Goal: Task Accomplishment & Management: Manage account settings

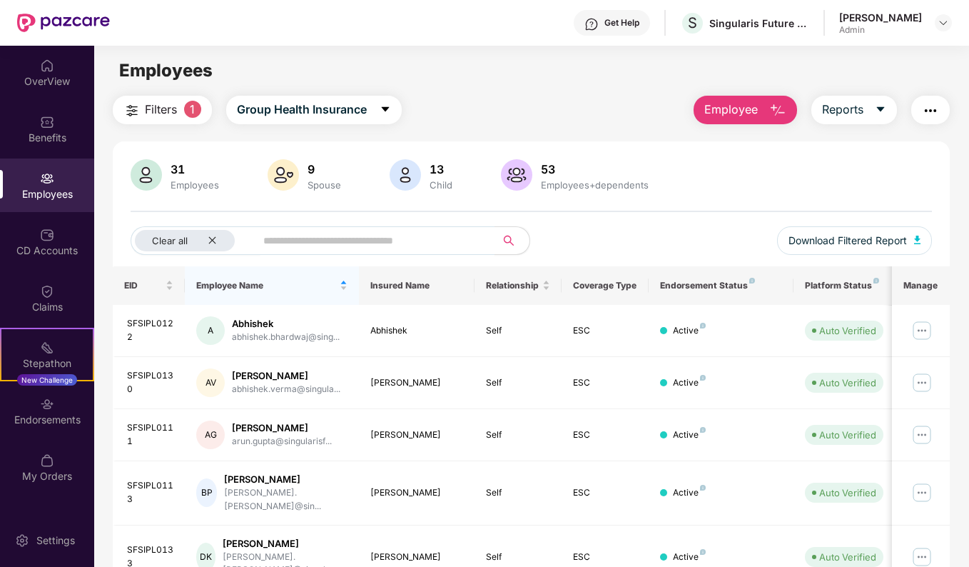
click at [51, 93] on div "OverView" at bounding box center [47, 73] width 94 height 54
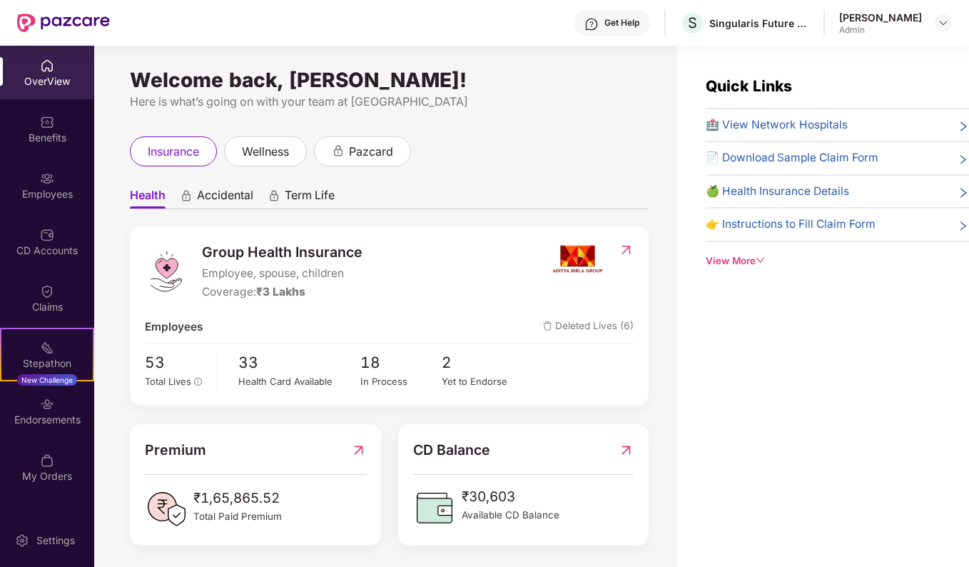
scroll to position [4, 0]
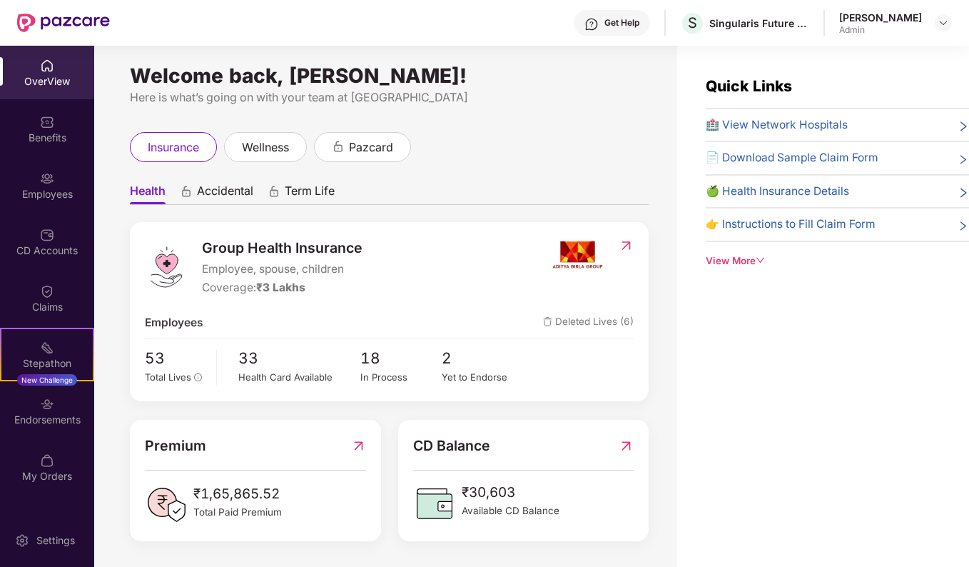
click at [209, 196] on span "Accidental" at bounding box center [225, 193] width 56 height 21
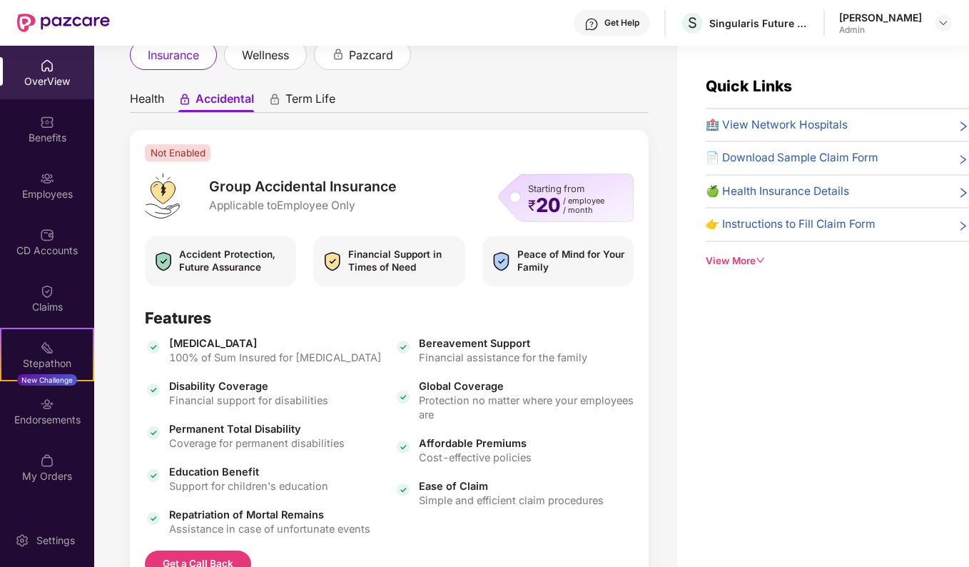
scroll to position [76, 0]
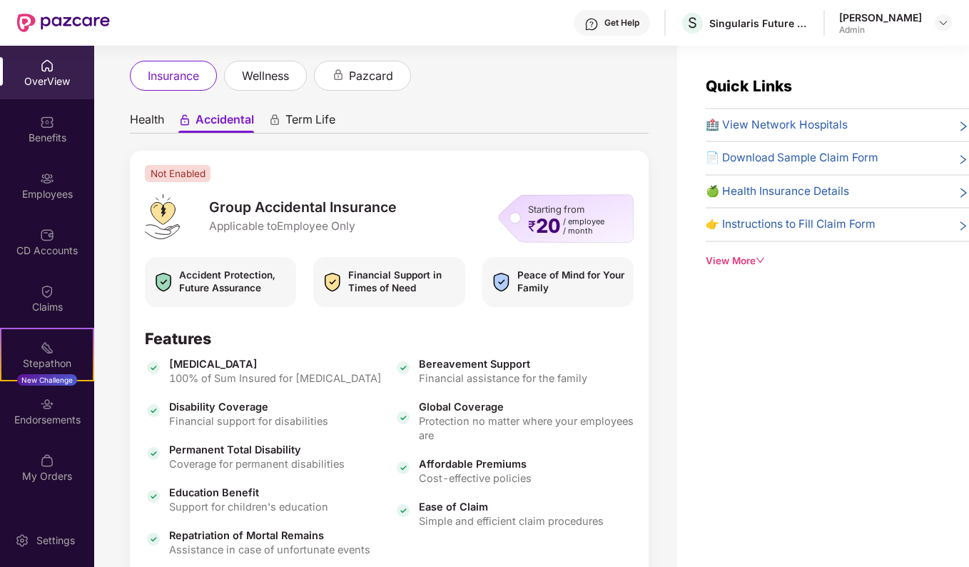
click at [298, 116] on span "Term Life" at bounding box center [310, 122] width 50 height 21
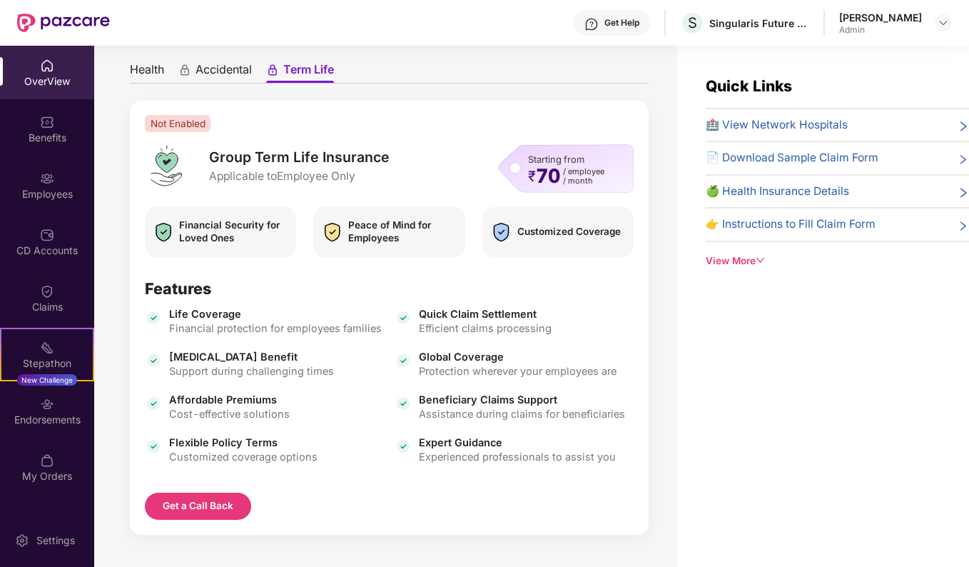
scroll to position [126, 0]
click at [761, 253] on div "View More" at bounding box center [837, 260] width 263 height 15
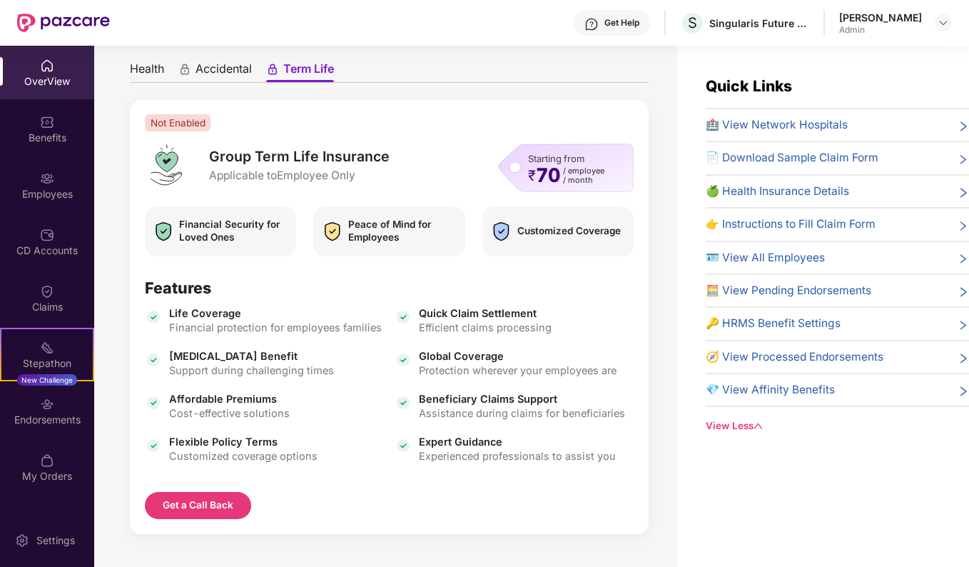
click at [816, 285] on span "🧮 View Pending Endorsements" at bounding box center [789, 290] width 166 height 17
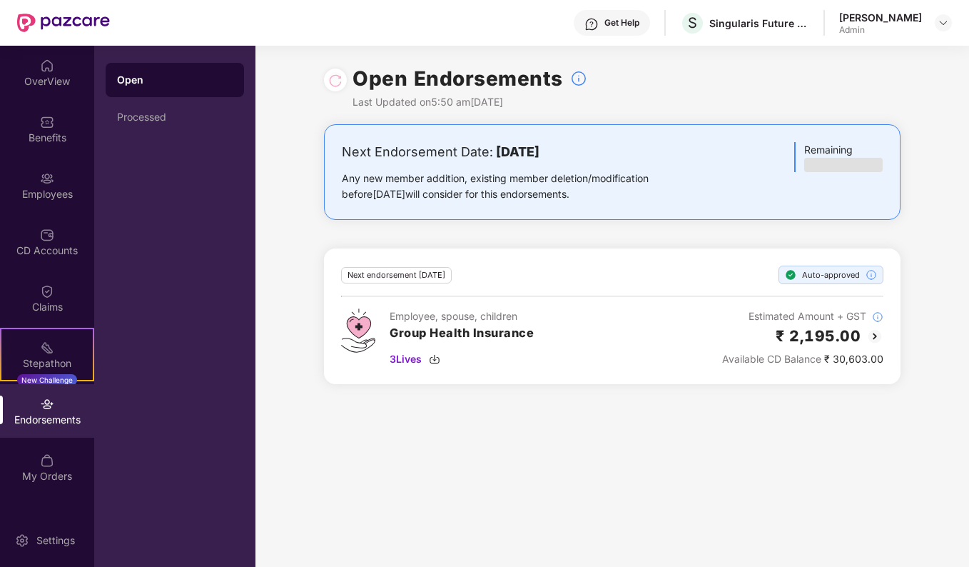
click at [41, 92] on div "OverView" at bounding box center [47, 73] width 94 height 54
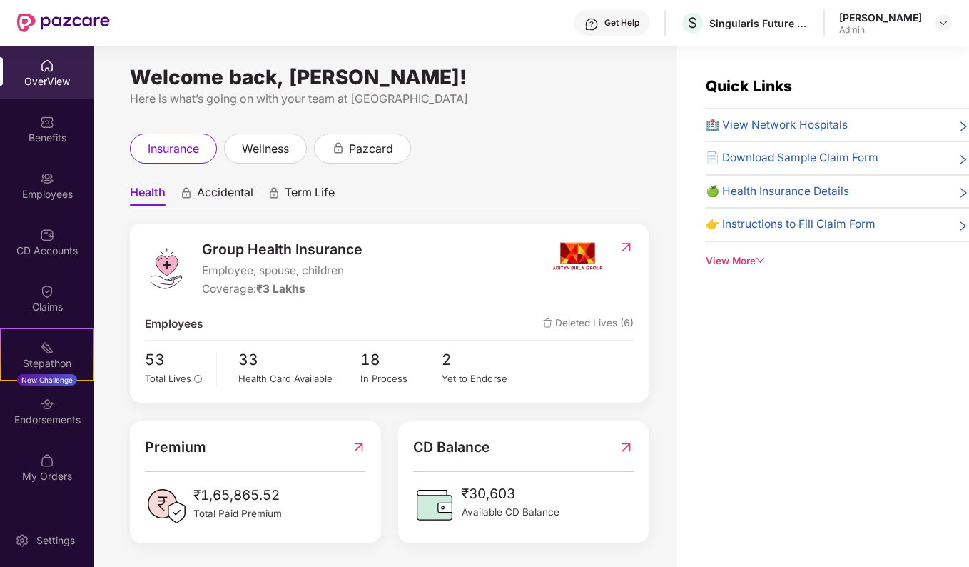
scroll to position [4, 0]
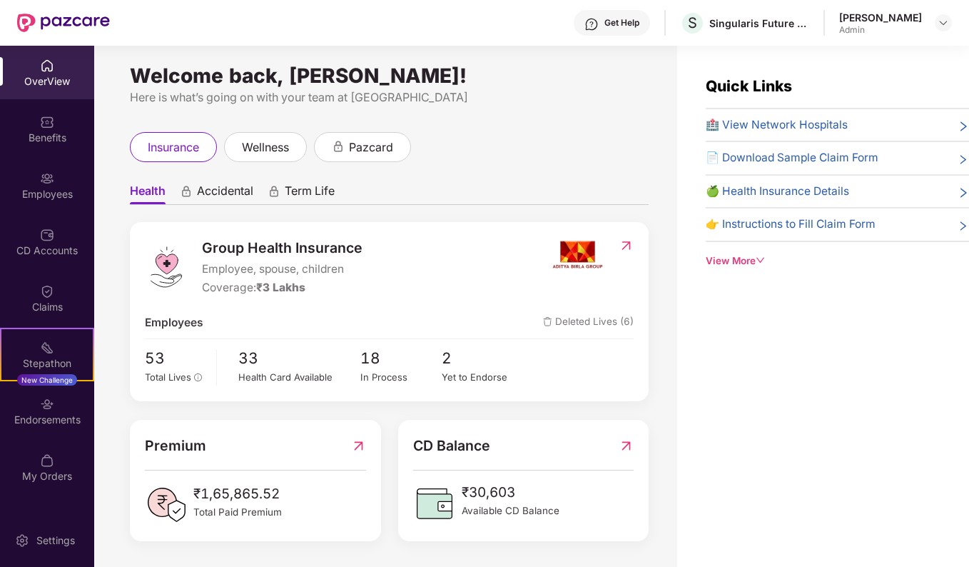
click at [55, 488] on div "My Orders" at bounding box center [47, 467] width 94 height 54
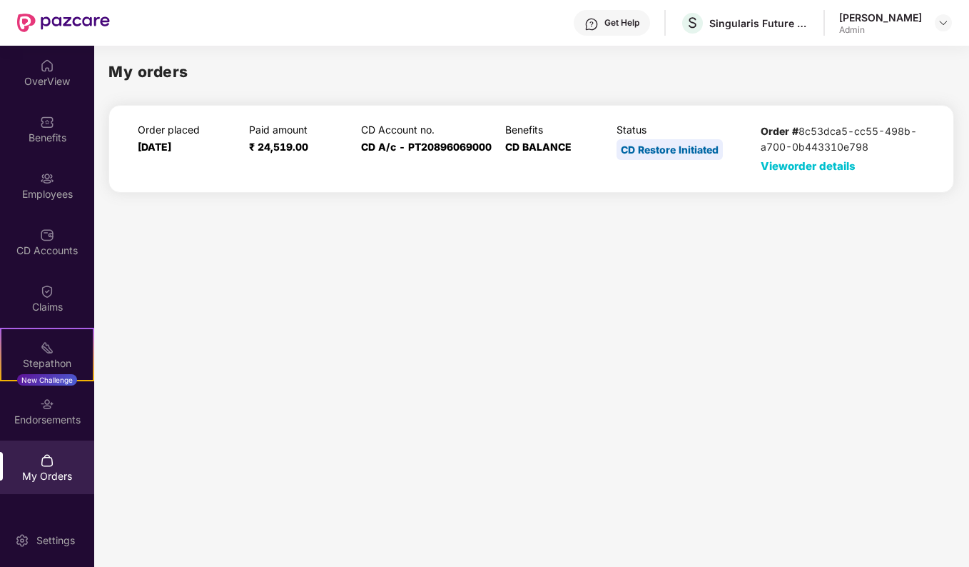
click at [819, 165] on span "View order details" at bounding box center [808, 166] width 95 height 14
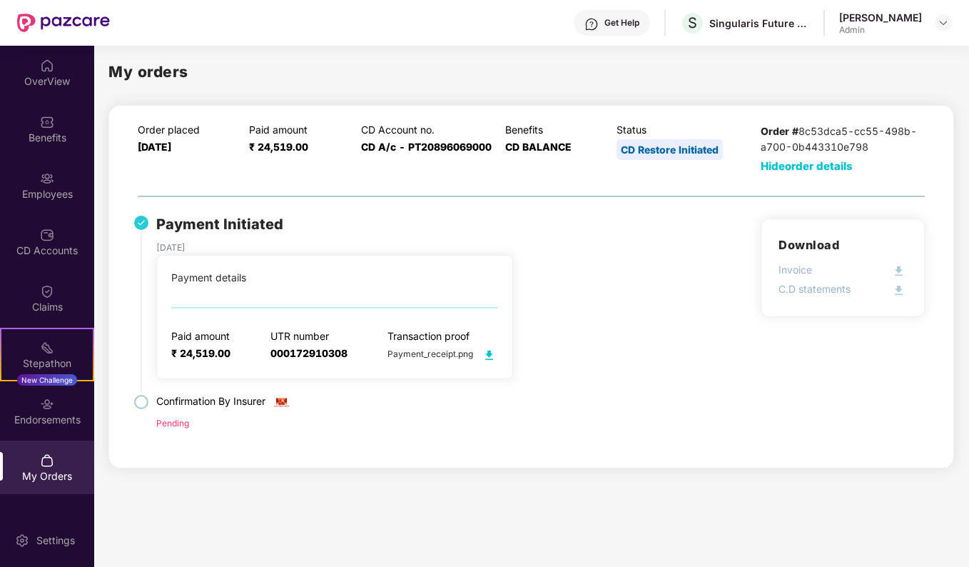
click at [66, 531] on div "Settings" at bounding box center [47, 540] width 94 height 54
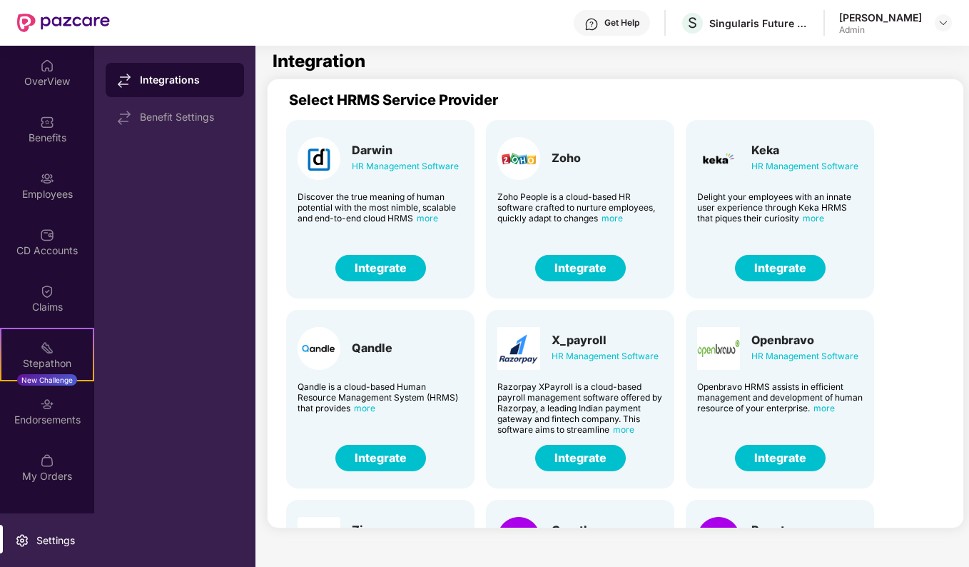
click at [49, 238] on img at bounding box center [47, 235] width 14 height 14
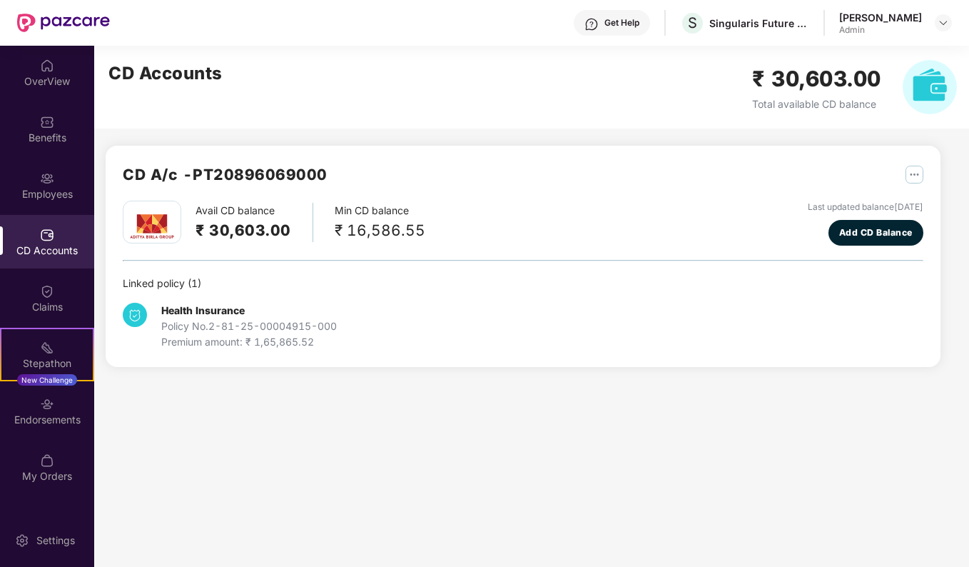
click at [54, 189] on div "Employees" at bounding box center [47, 194] width 94 height 14
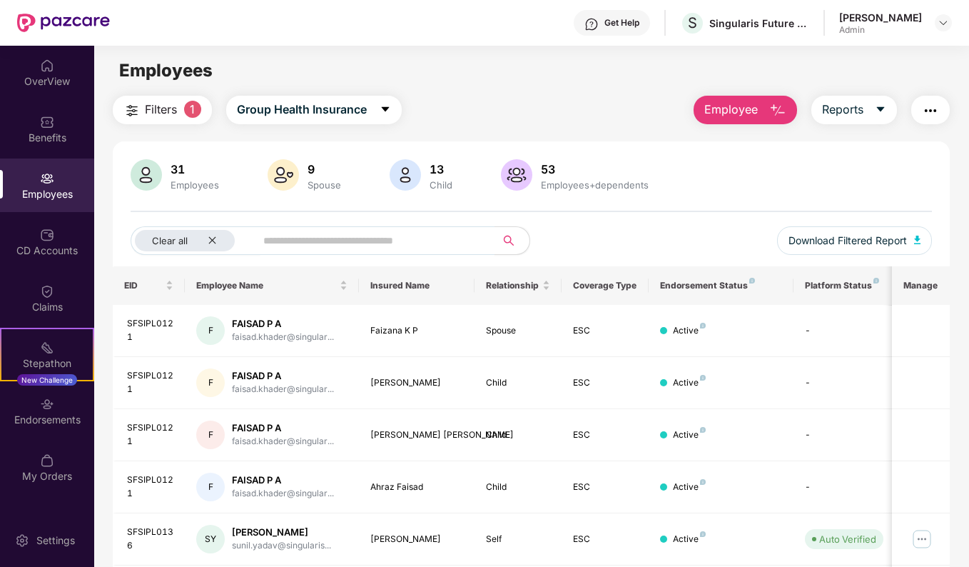
click at [41, 138] on div "Benefits" at bounding box center [47, 138] width 94 height 14
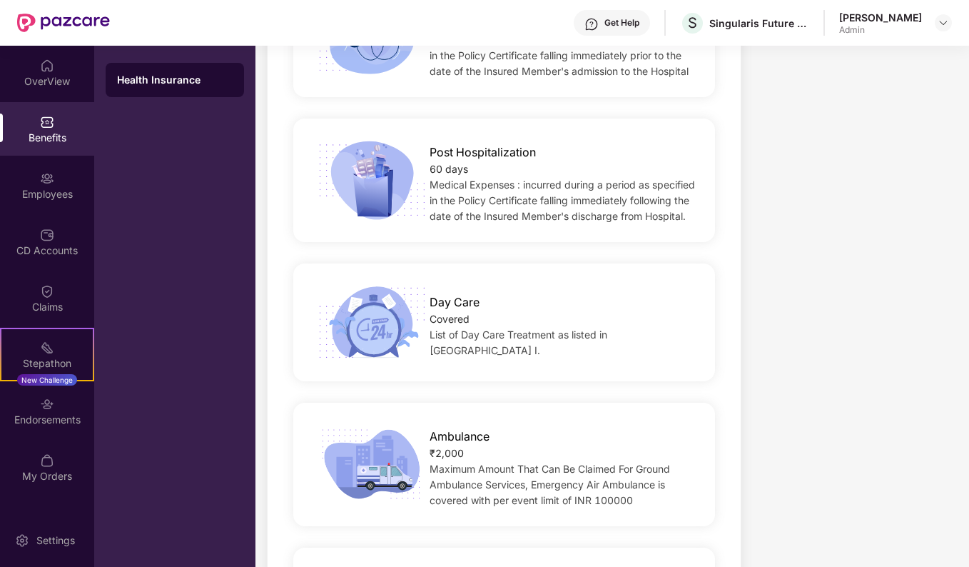
scroll to position [1029, 0]
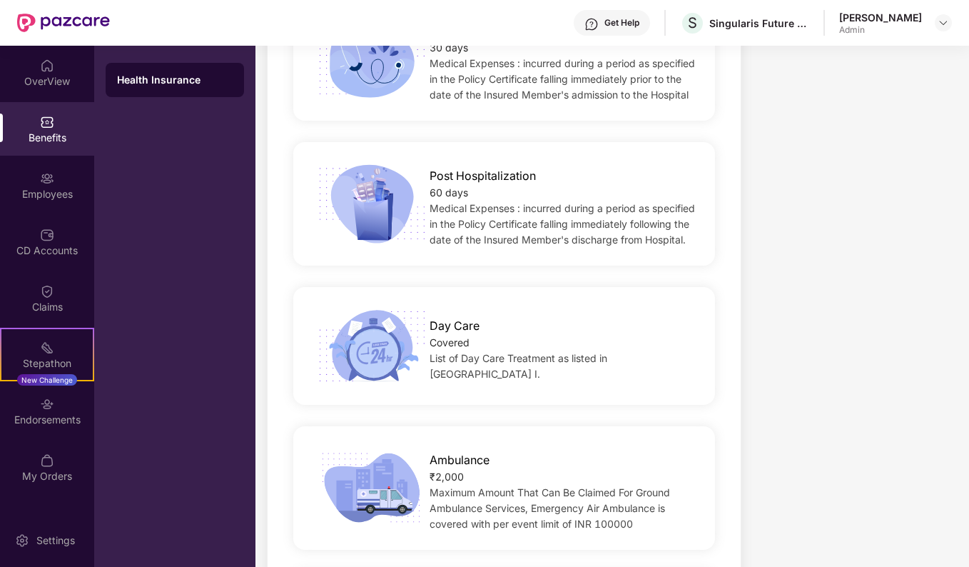
click at [447, 317] on span "Day Care" at bounding box center [455, 326] width 50 height 18
click at [378, 309] on img at bounding box center [372, 346] width 118 height 82
click at [607, 352] on span "List of Day Care Treatment as listed in Annexure I." at bounding box center [519, 366] width 178 height 28
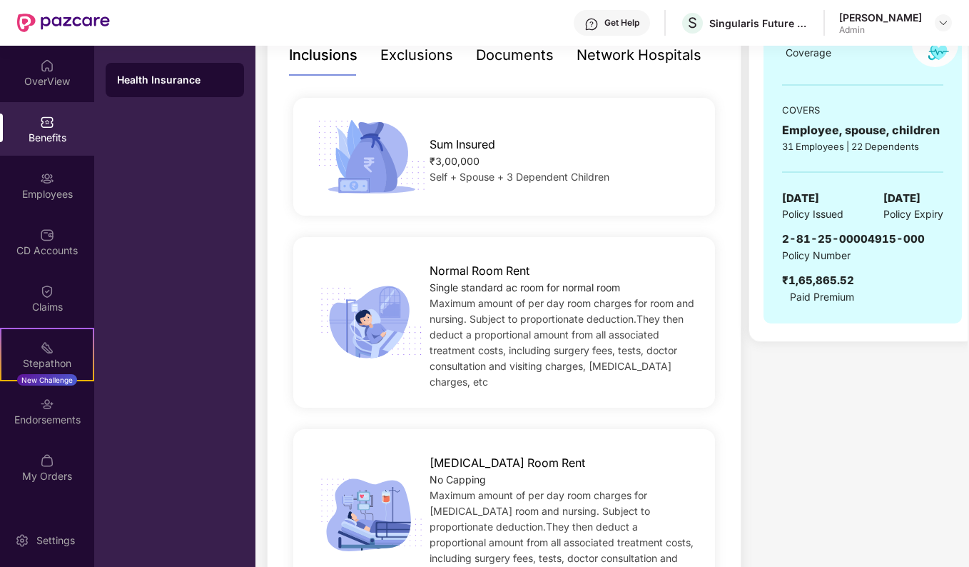
scroll to position [0, 0]
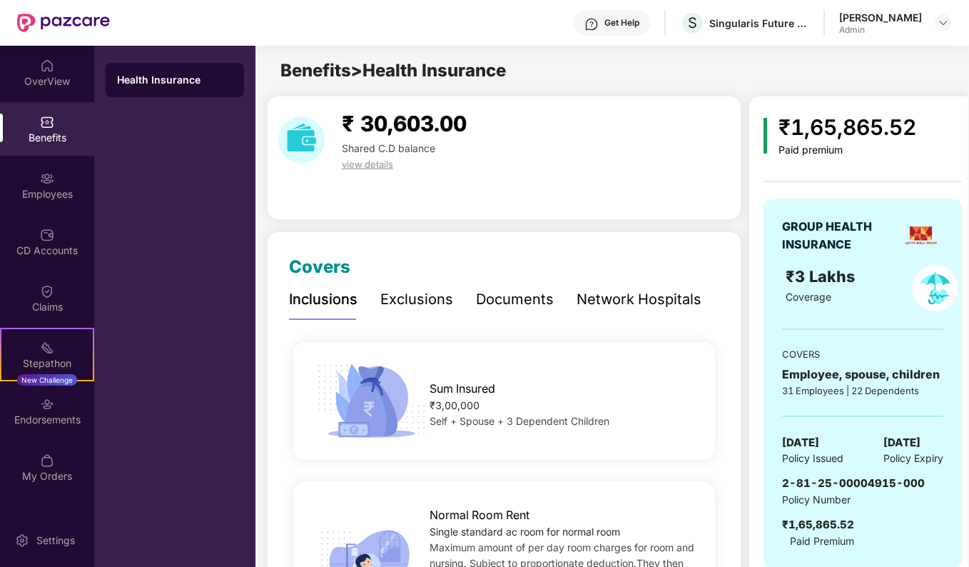
click at [510, 292] on div "Documents" at bounding box center [515, 299] width 78 height 22
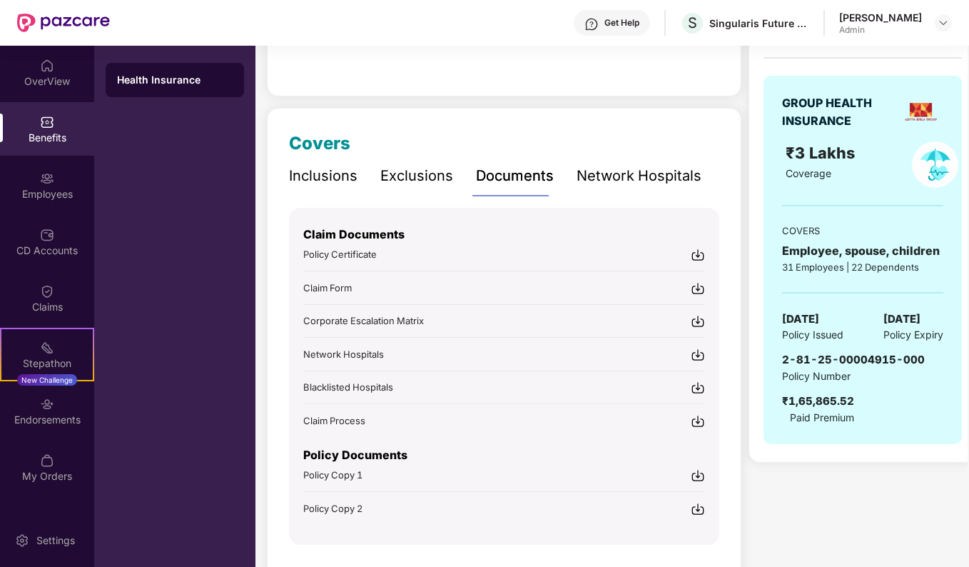
scroll to position [165, 0]
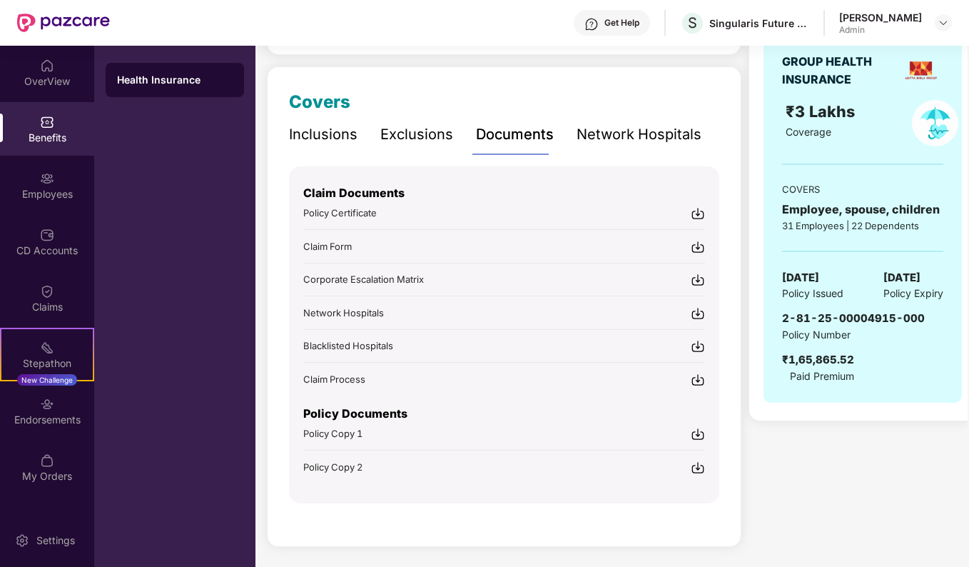
click at [343, 440] on div "Policy Documents Policy Copy 1 Policy Copy 2" at bounding box center [504, 431] width 402 height 88
click at [346, 433] on span "Policy Copy 1" at bounding box center [332, 432] width 59 height 11
click at [699, 460] on img at bounding box center [698, 467] width 14 height 14
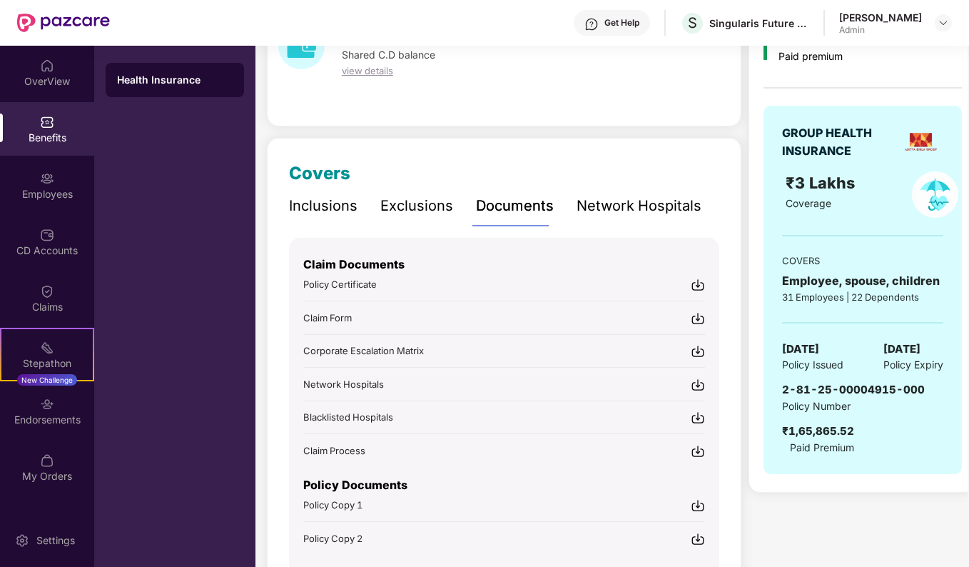
click at [623, 202] on div "Network Hospitals" at bounding box center [639, 206] width 125 height 22
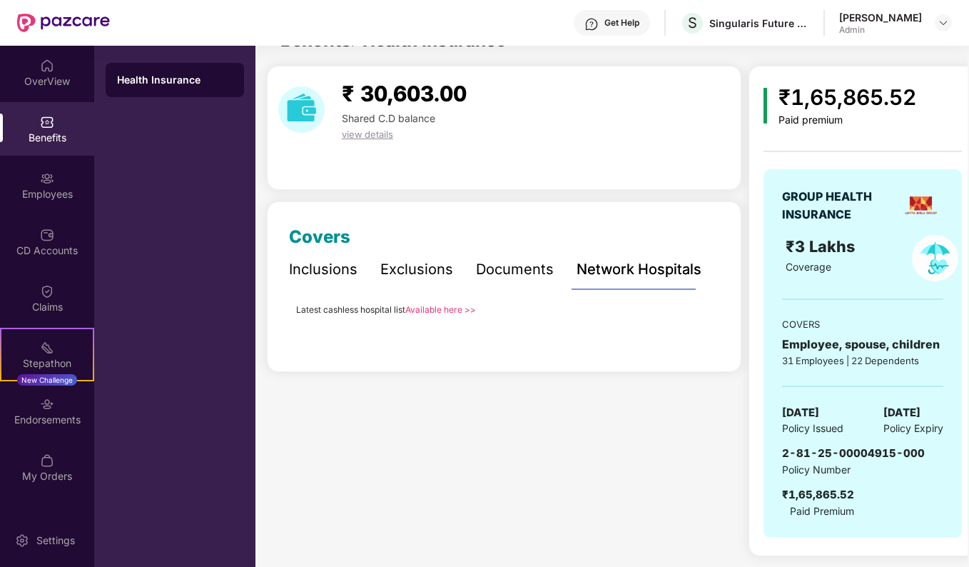
click at [501, 266] on div "Documents" at bounding box center [515, 269] width 78 height 22
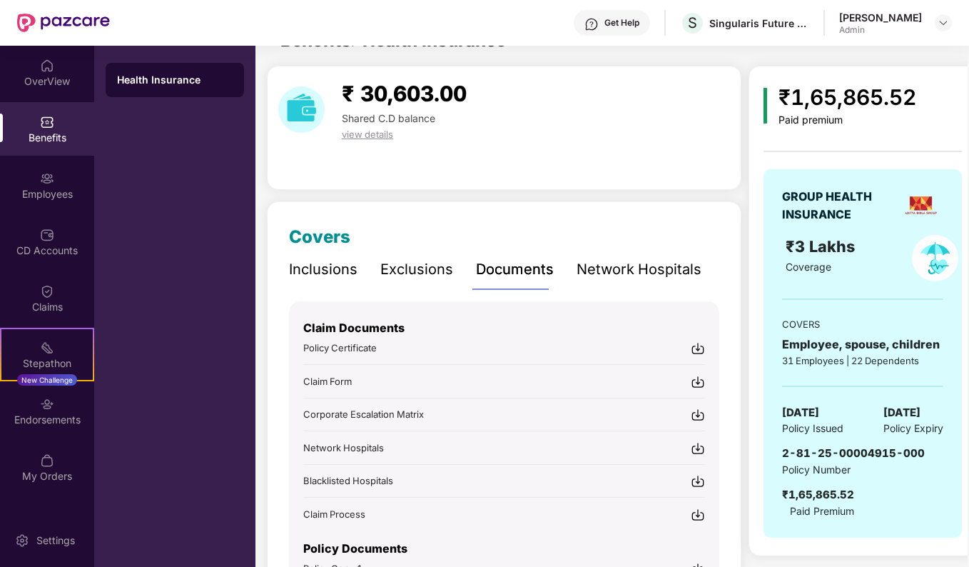
click at [418, 274] on div "Exclusions" at bounding box center [416, 269] width 73 height 22
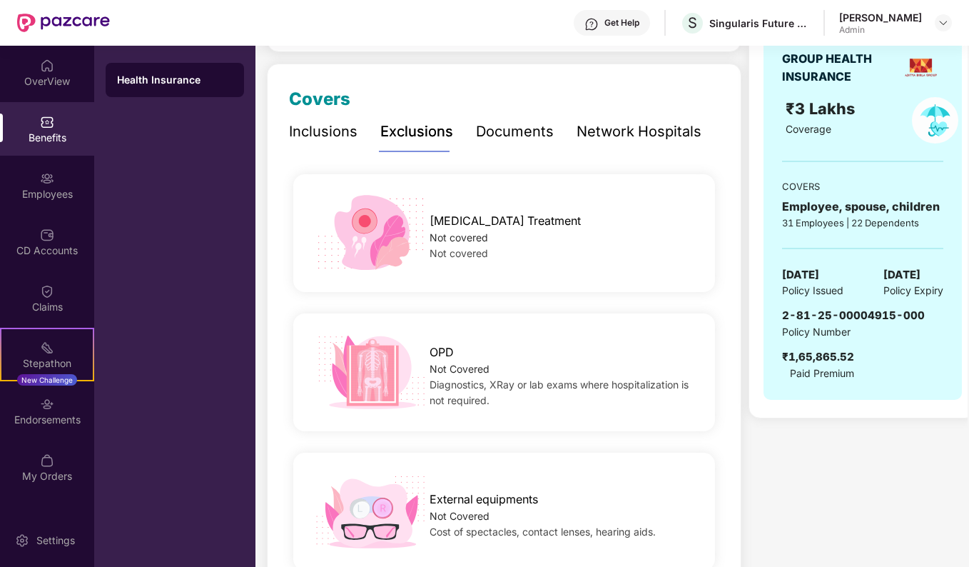
scroll to position [0, 0]
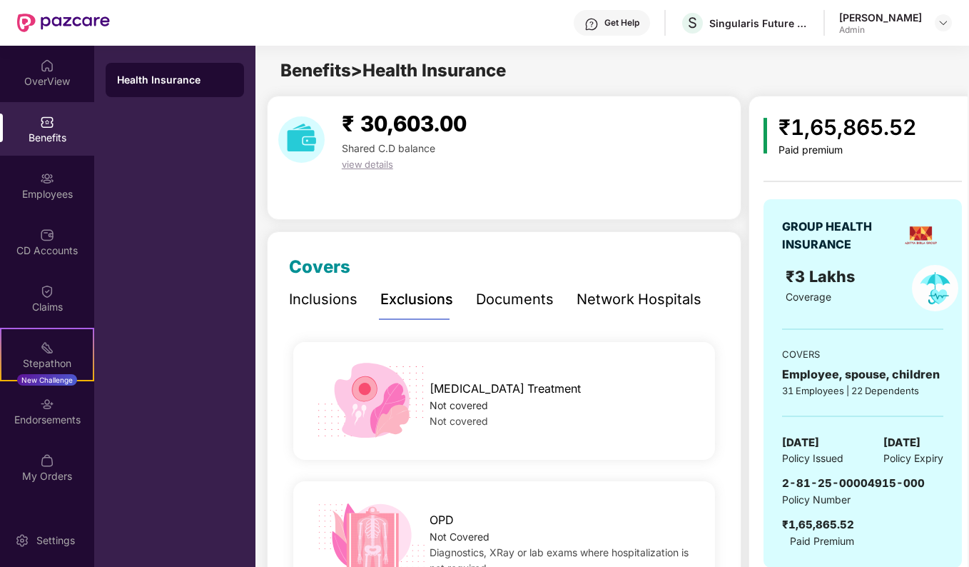
click at [327, 295] on div "Inclusions" at bounding box center [323, 299] width 69 height 22
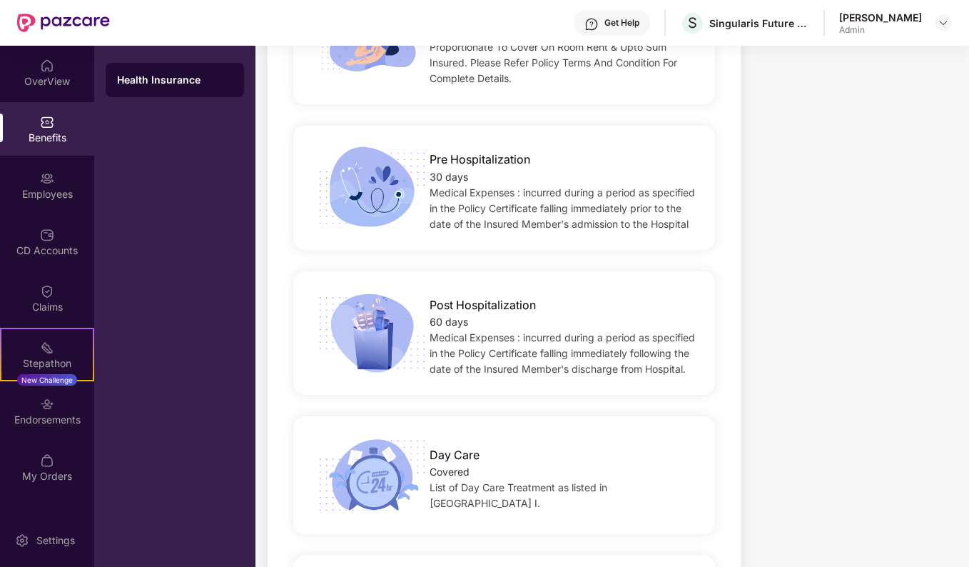
scroll to position [999, 0]
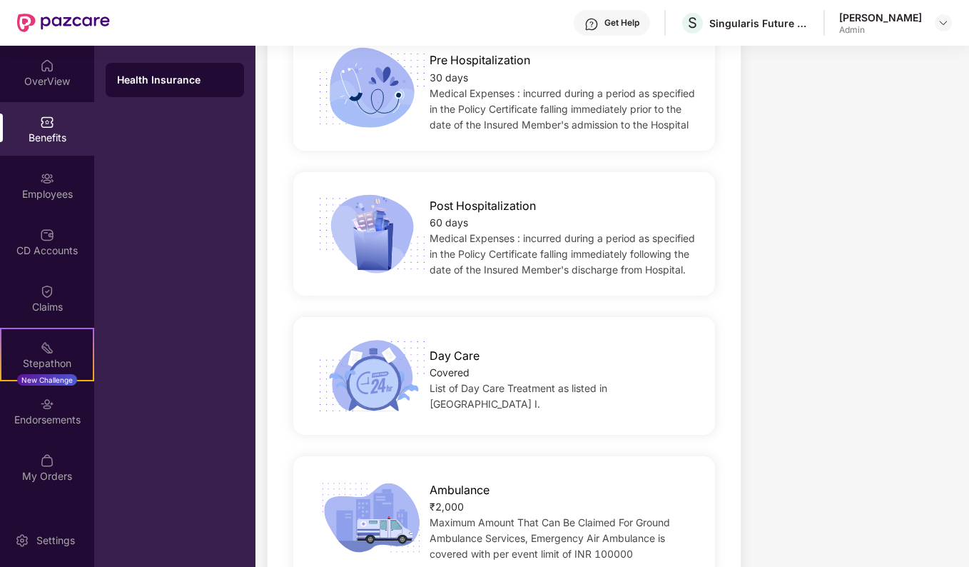
click at [450, 365] on div "Covered" at bounding box center [563, 373] width 266 height 16
drag, startPoint x: 435, startPoint y: 333, endPoint x: 521, endPoint y: 332, distance: 86.4
click at [521, 340] on div "Day Care" at bounding box center [563, 352] width 266 height 25
drag, startPoint x: 521, startPoint y: 332, endPoint x: 509, endPoint y: 352, distance: 23.0
click at [532, 365] on div "Covered" at bounding box center [563, 373] width 266 height 16
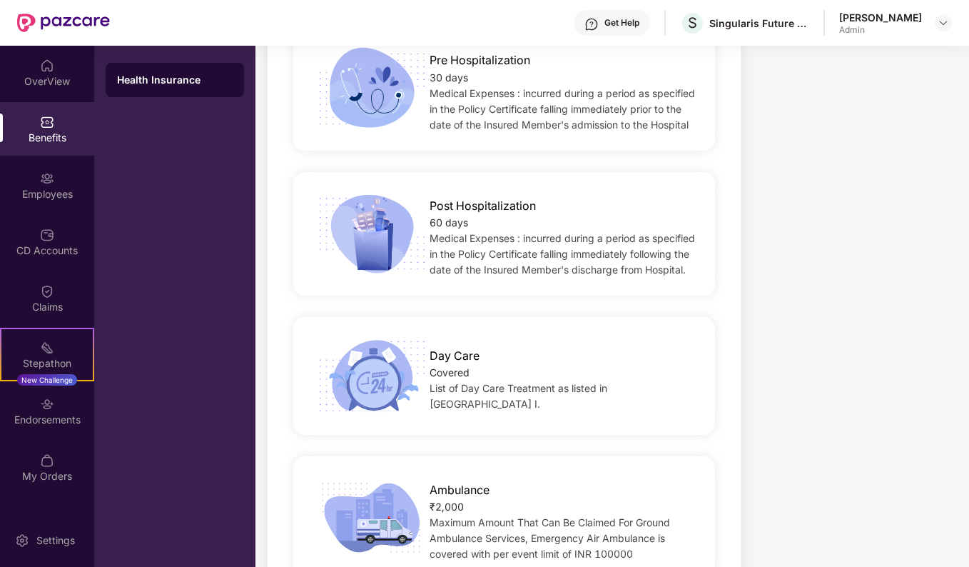
click at [607, 382] on span "List of Day Care Treatment as listed in Annexure I." at bounding box center [519, 396] width 178 height 28
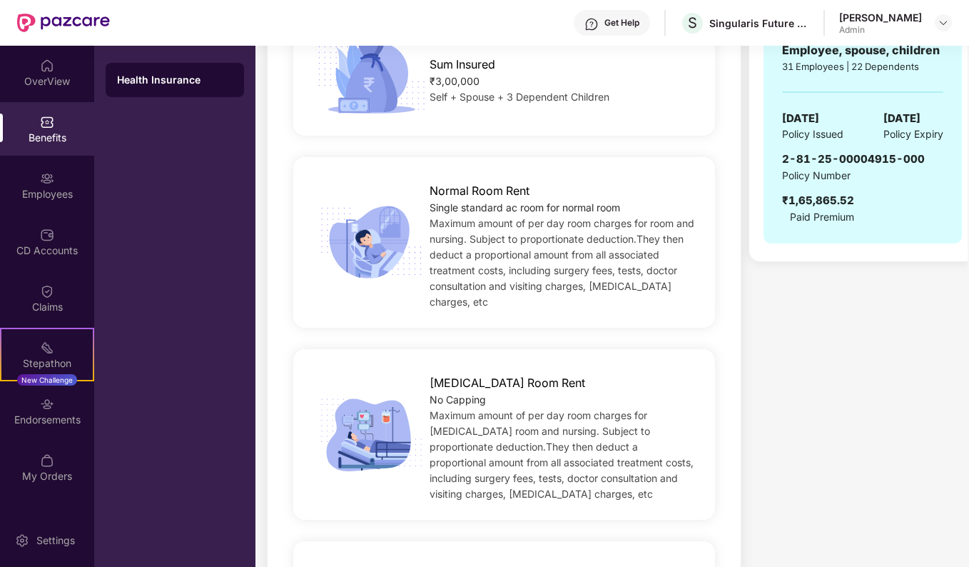
scroll to position [285, 0]
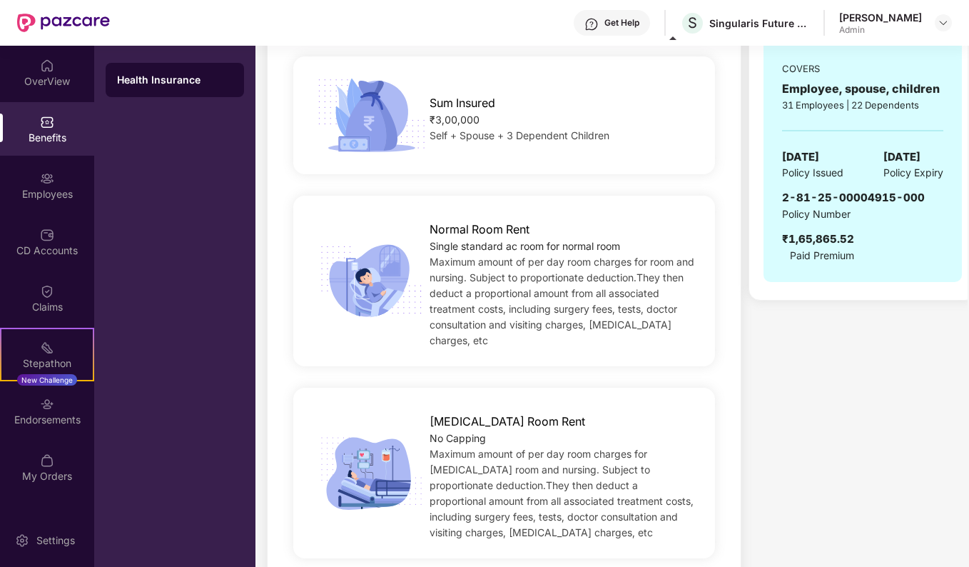
click at [940, 22] on img at bounding box center [943, 22] width 11 height 11
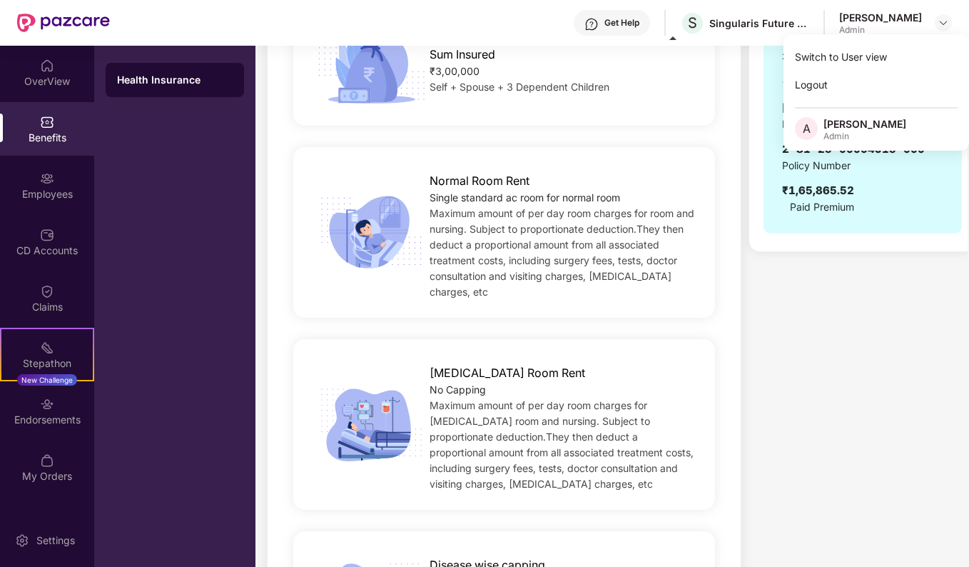
scroll to position [357, 0]
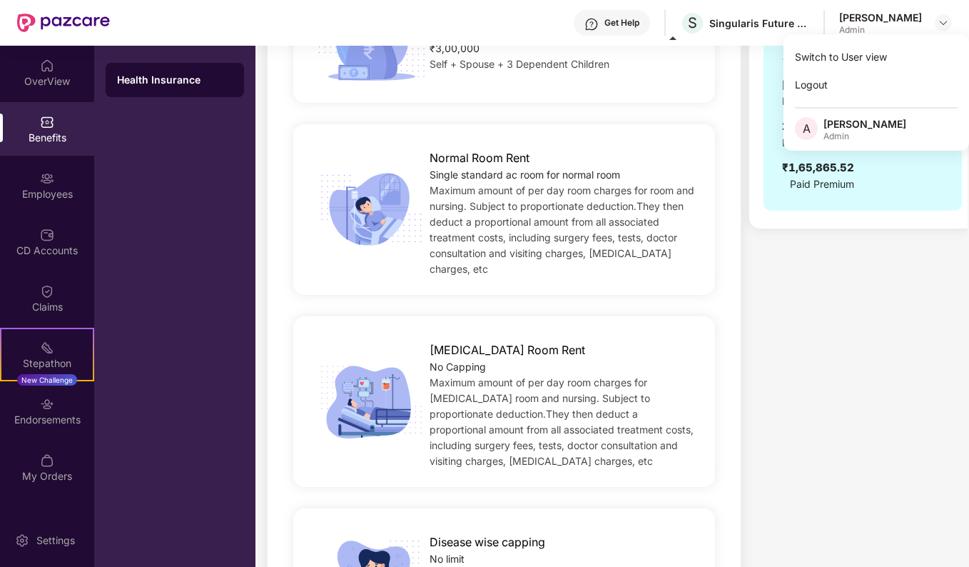
click at [47, 533] on div "Settings" at bounding box center [55, 540] width 47 height 14
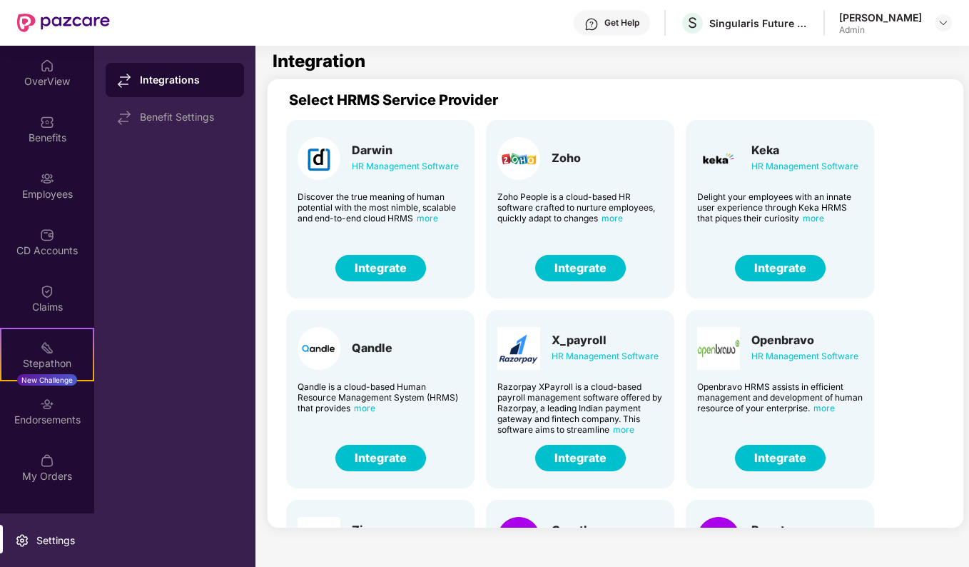
click at [187, 110] on div "Benefit Settings" at bounding box center [175, 117] width 138 height 34
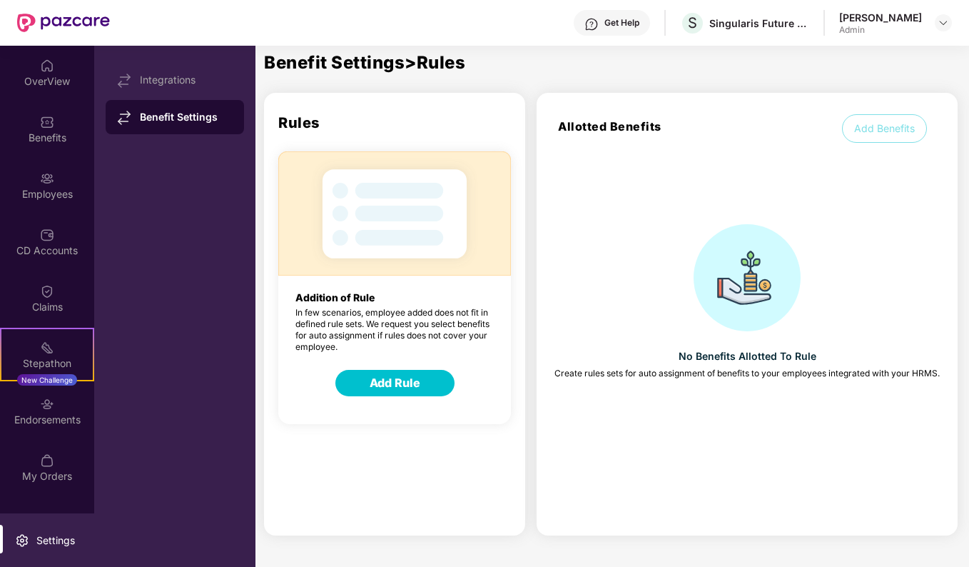
click at [871, 136] on button "Add Benefits" at bounding box center [884, 128] width 85 height 29
click at [418, 385] on button "Add Rule" at bounding box center [394, 383] width 119 height 26
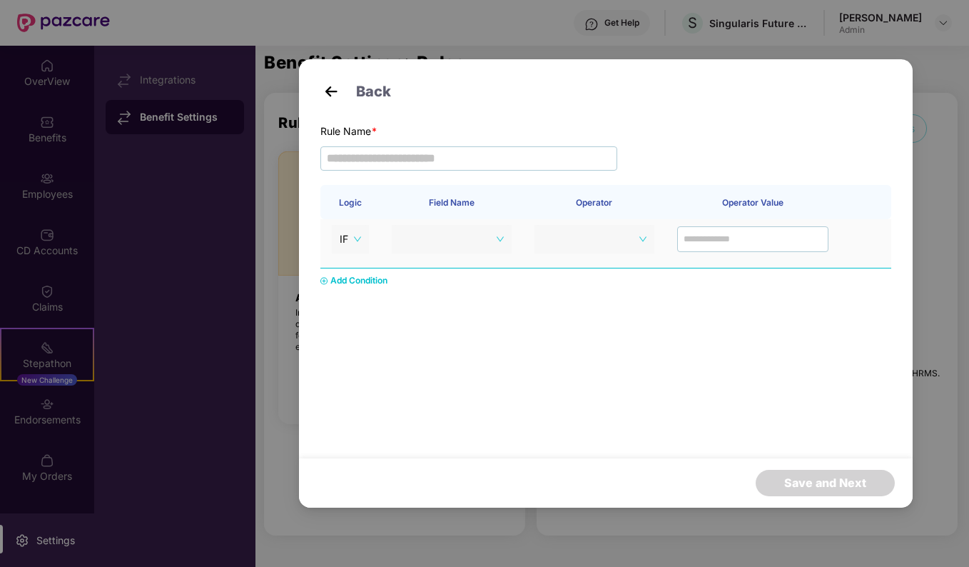
click at [599, 255] on td at bounding box center [594, 243] width 143 height 49
click at [487, 242] on span at bounding box center [452, 238] width 104 height 21
click at [471, 297] on div "No data" at bounding box center [451, 304] width 103 height 16
click at [372, 160] on input "text" at bounding box center [468, 158] width 297 height 24
type input "******"
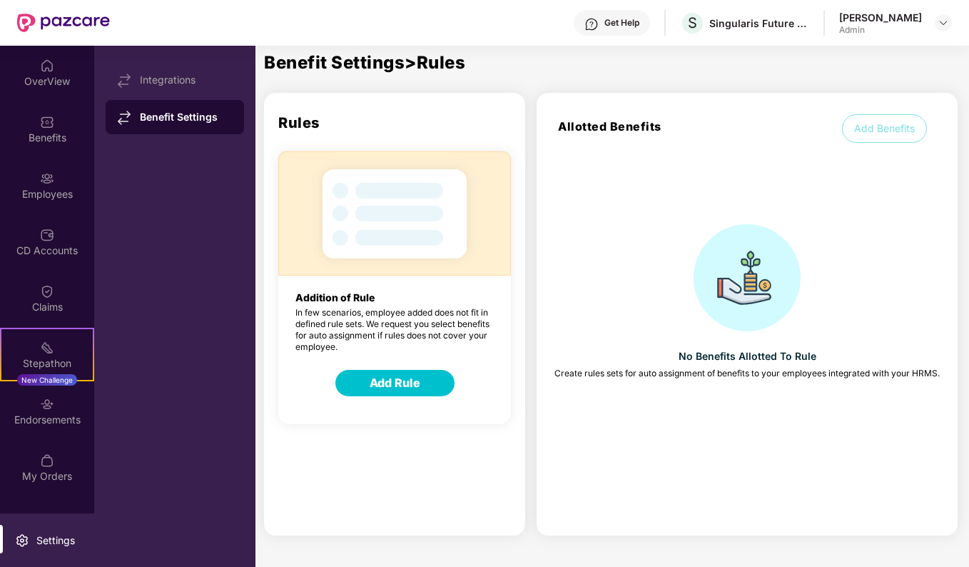
click at [178, 78] on div "Integrations" at bounding box center [186, 79] width 93 height 11
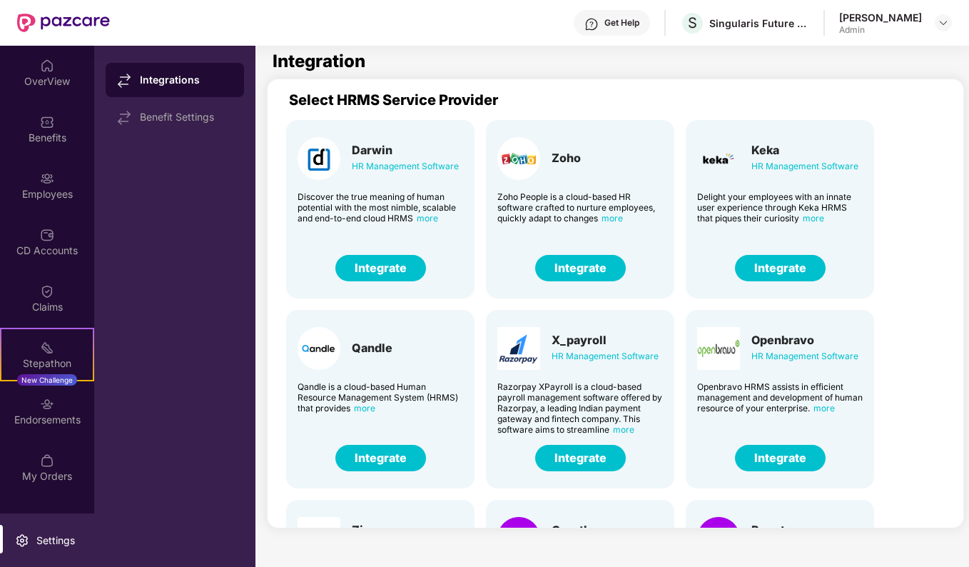
click at [52, 421] on div "Endorsements" at bounding box center [47, 419] width 94 height 14
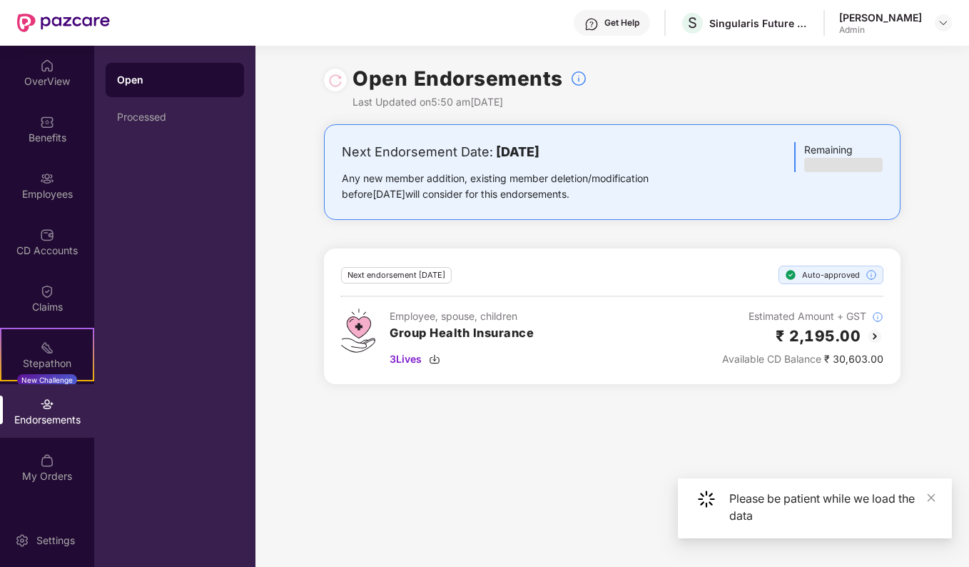
click at [61, 306] on div "Claims" at bounding box center [47, 307] width 94 height 14
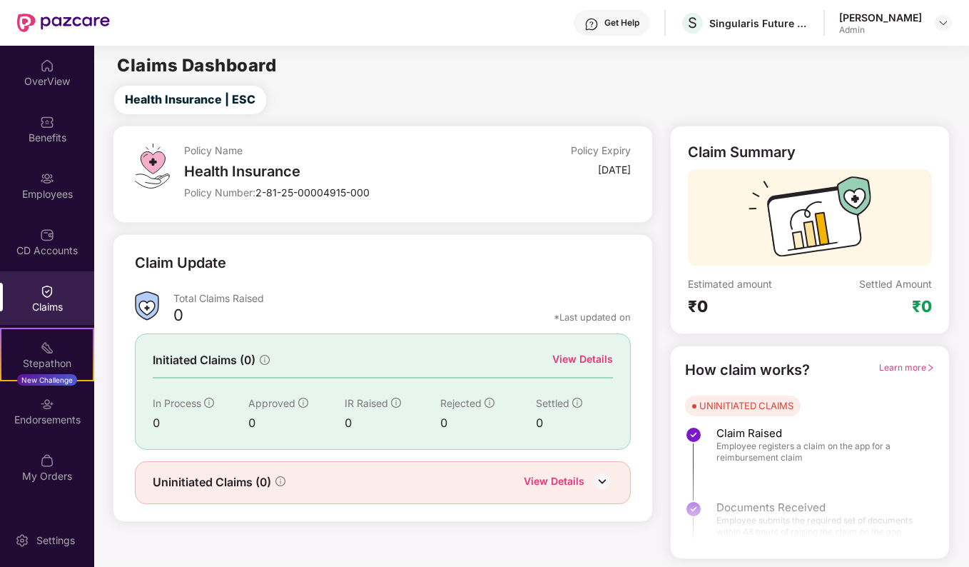
click at [573, 482] on div "View Details" at bounding box center [554, 482] width 61 height 19
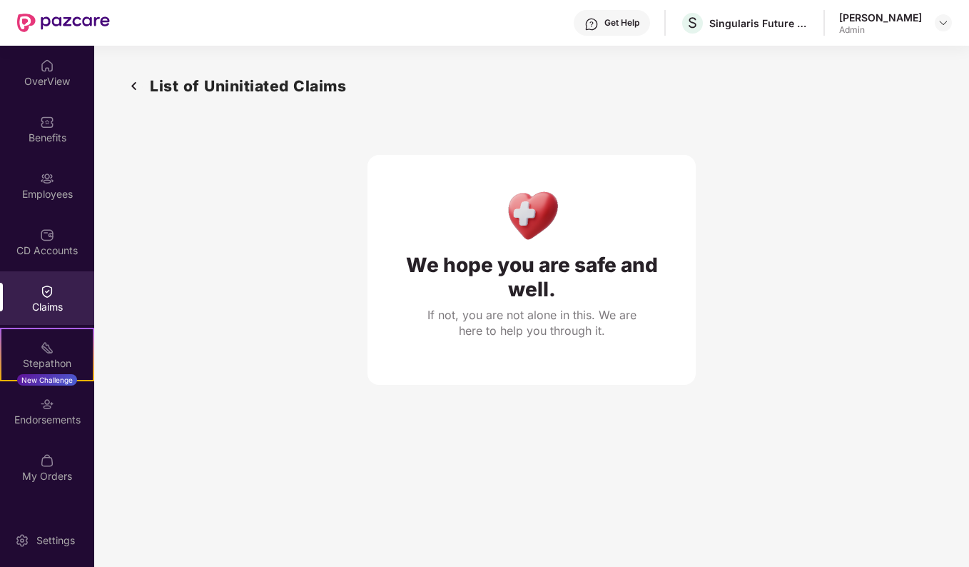
click at [134, 83] on img at bounding box center [134, 86] width 23 height 24
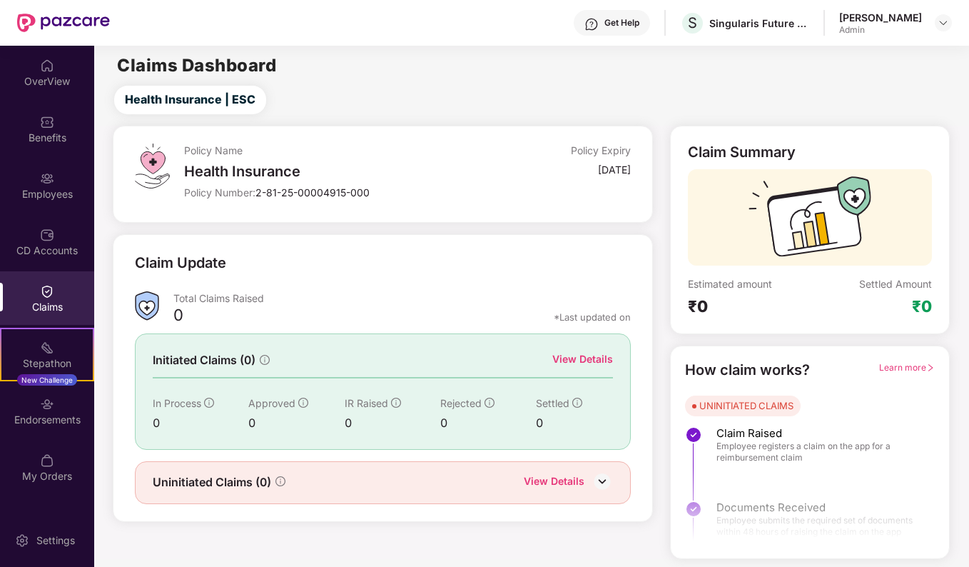
click at [909, 367] on span "Learn more" at bounding box center [907, 367] width 56 height 11
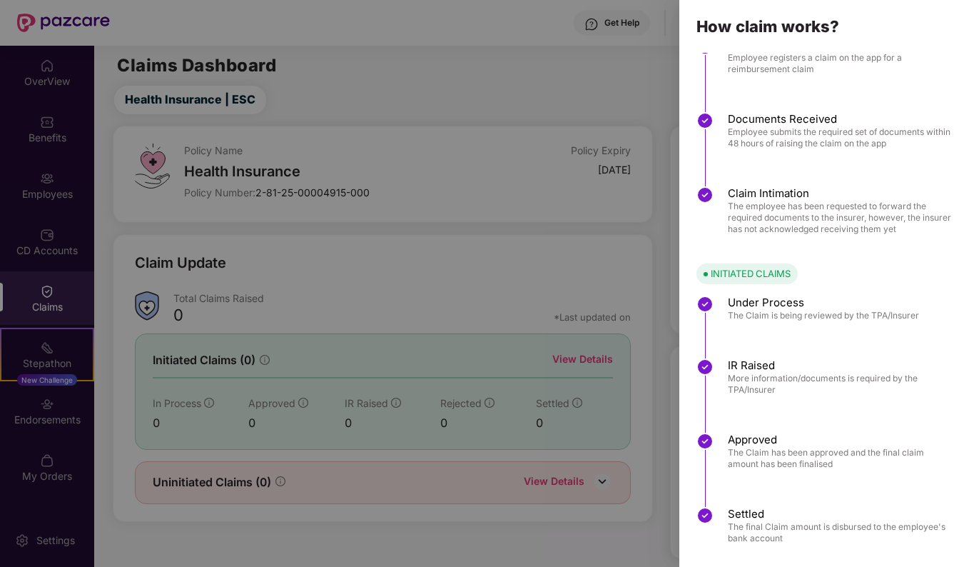
scroll to position [64, 0]
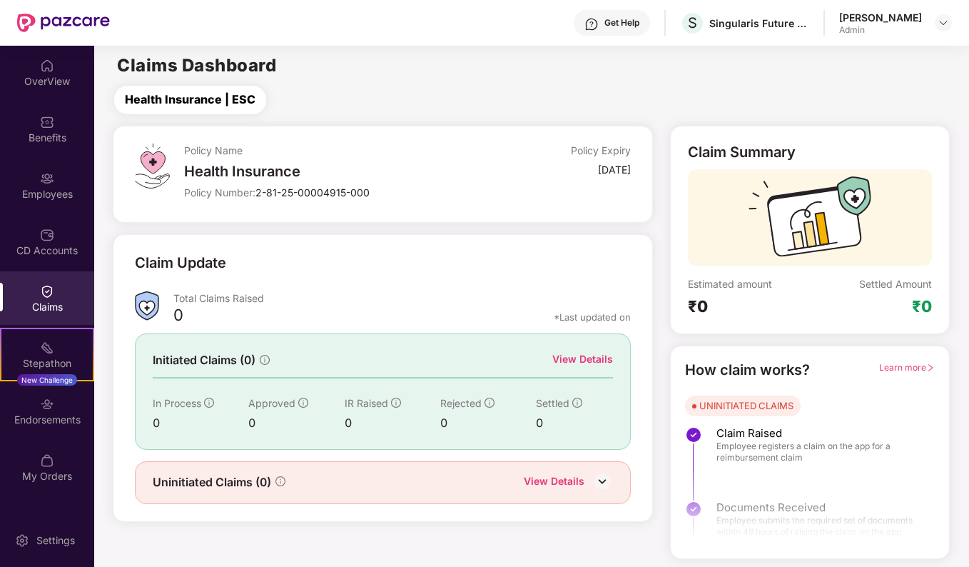
click at [223, 101] on span "Health Insurance | ESC" at bounding box center [190, 100] width 131 height 18
click at [170, 101] on span "Health Insurance | ESC" at bounding box center [190, 100] width 131 height 18
click at [848, 21] on div "[PERSON_NAME]" at bounding box center [880, 18] width 83 height 14
click at [51, 73] on div "OverView" at bounding box center [47, 73] width 94 height 54
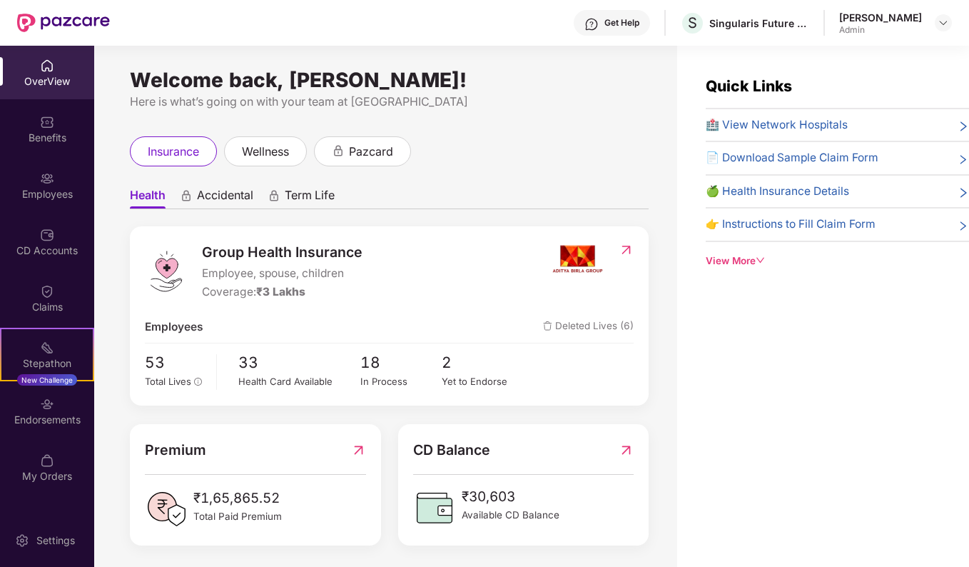
click at [732, 253] on div "View More" at bounding box center [837, 260] width 263 height 15
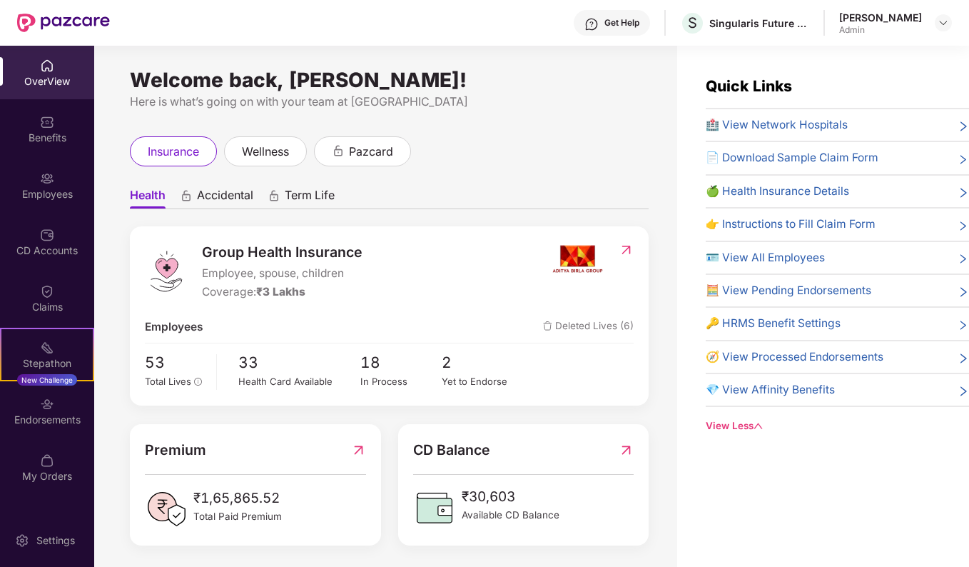
click at [776, 315] on span "🔑 HRMS Benefit Settings" at bounding box center [773, 323] width 135 height 17
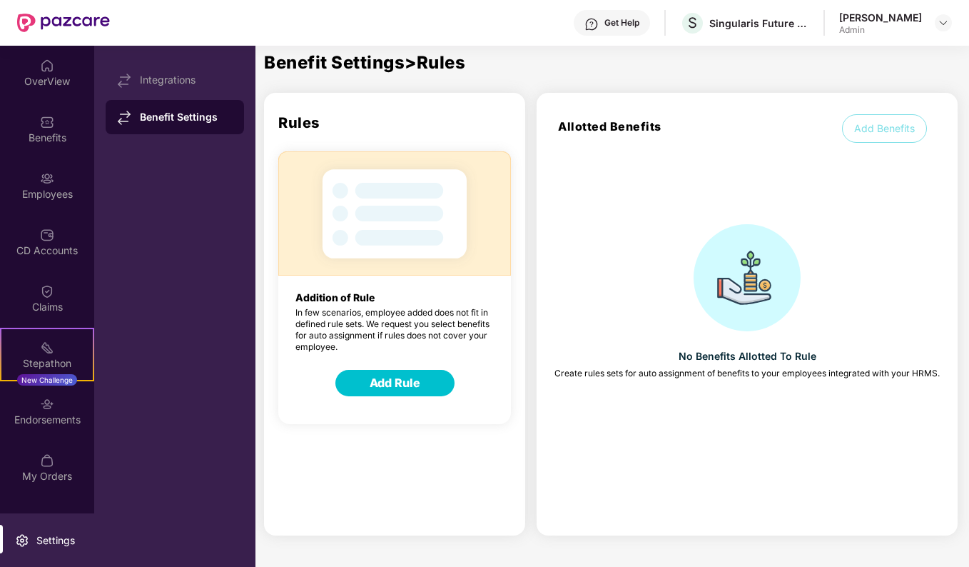
click at [385, 390] on button "Add Rule" at bounding box center [394, 383] width 119 height 26
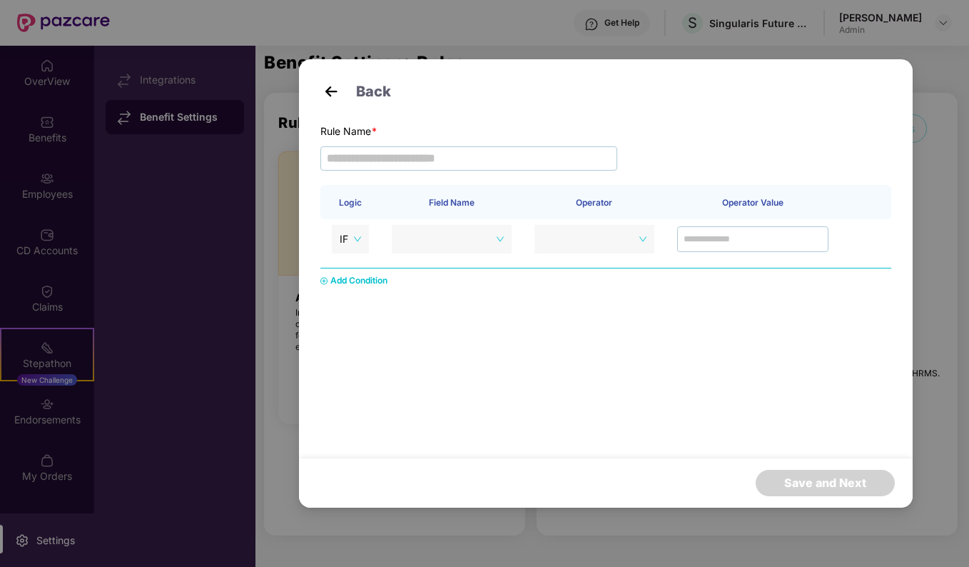
click at [340, 205] on th "Logic" at bounding box center [350, 202] width 60 height 34
click at [347, 231] on span "IF" at bounding box center [350, 238] width 21 height 21
click at [348, 265] on div "IF" at bounding box center [350, 268] width 20 height 16
click at [489, 248] on span at bounding box center [453, 238] width 104 height 21
click at [559, 240] on span at bounding box center [594, 238] width 104 height 21
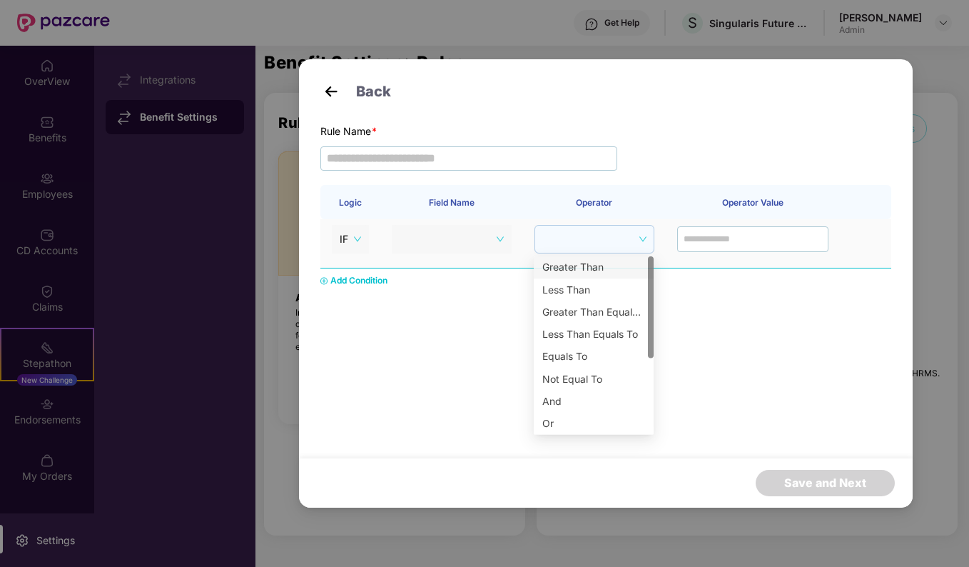
click at [625, 238] on span at bounding box center [594, 238] width 103 height 21
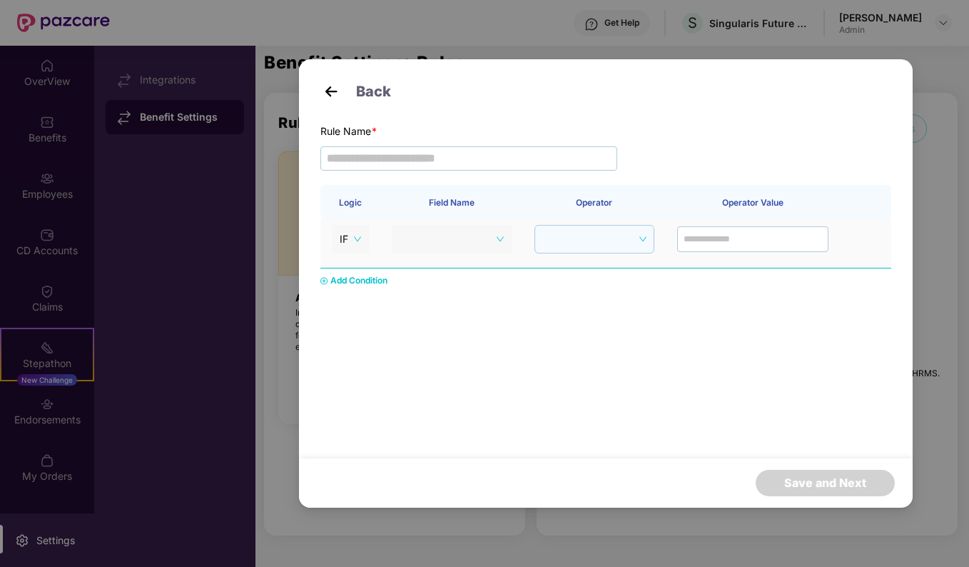
click at [614, 250] on span at bounding box center [589, 238] width 93 height 27
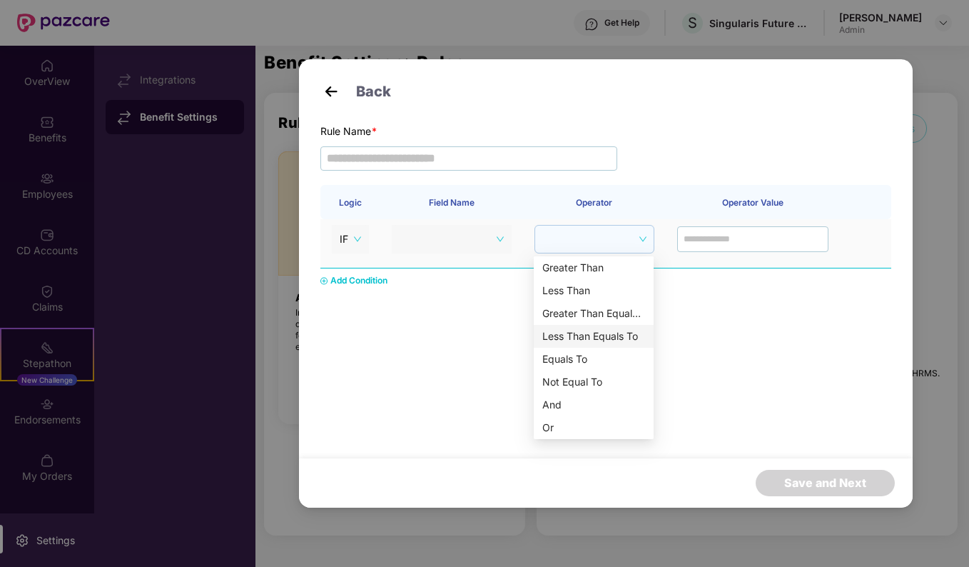
click at [591, 347] on div "Less Than Equals To" at bounding box center [594, 336] width 120 height 23
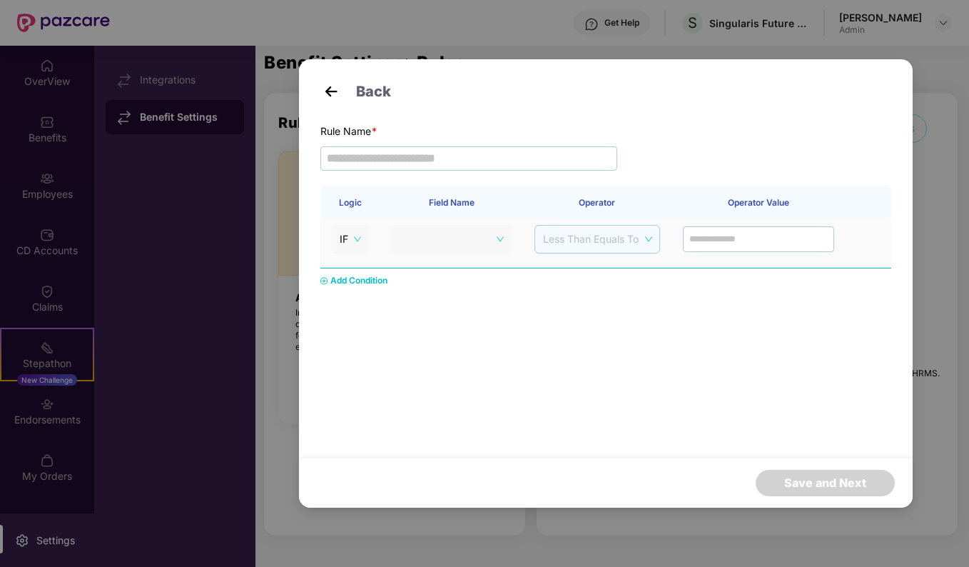
click at [615, 247] on span "Less Than Equals To" at bounding box center [597, 238] width 108 height 21
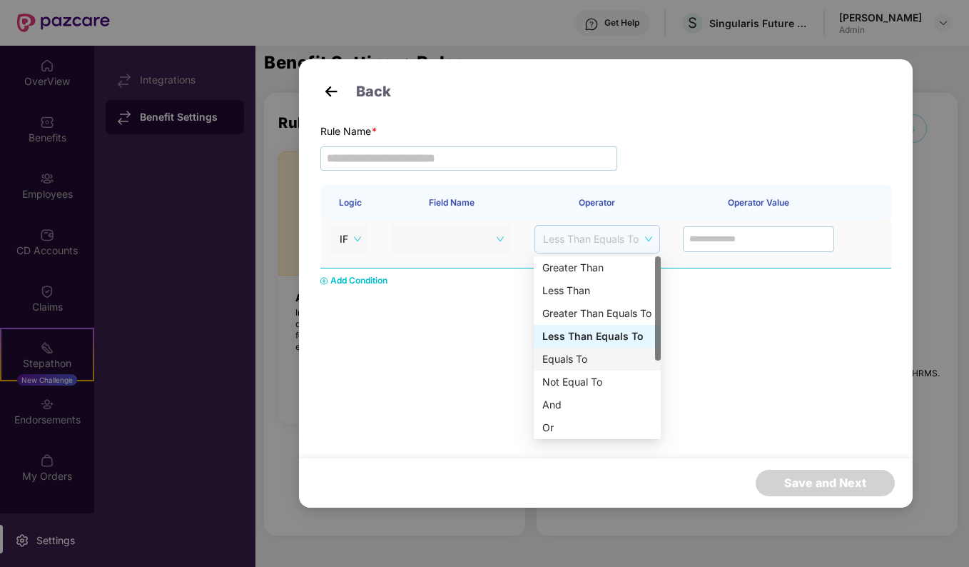
click at [592, 361] on div "Equals To" at bounding box center [597, 359] width 110 height 16
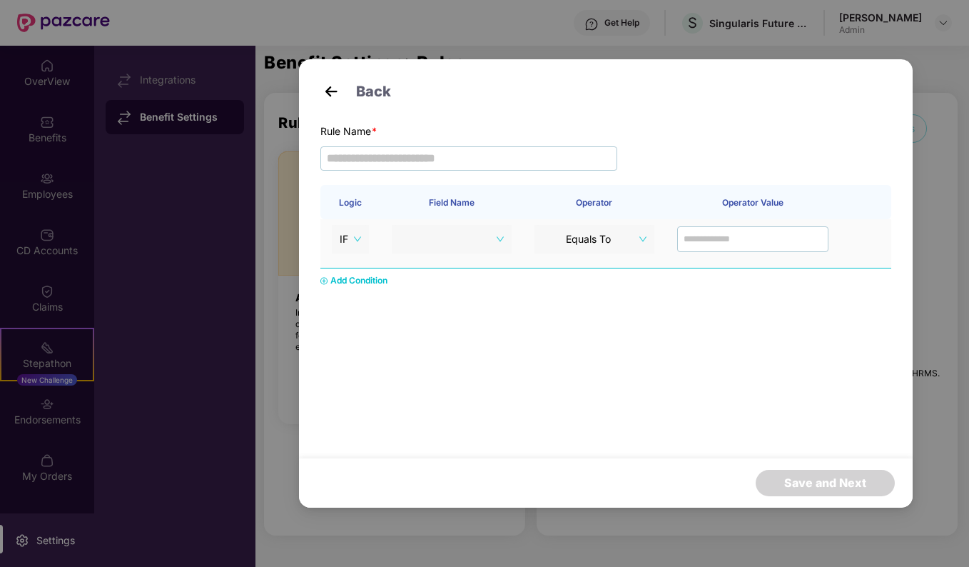
click at [591, 238] on span "Equals To" at bounding box center [594, 238] width 104 height 21
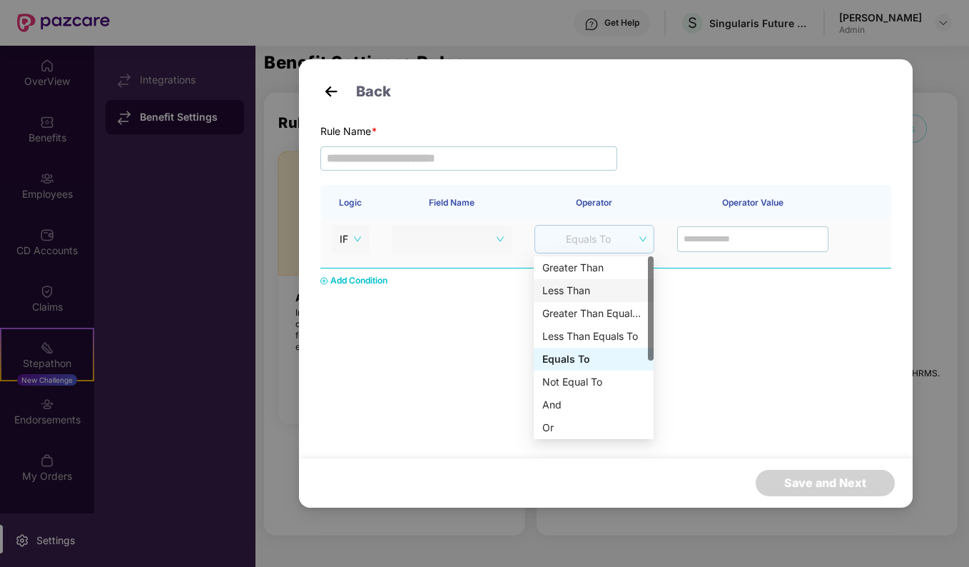
click at [592, 296] on div "Less Than" at bounding box center [593, 291] width 103 height 16
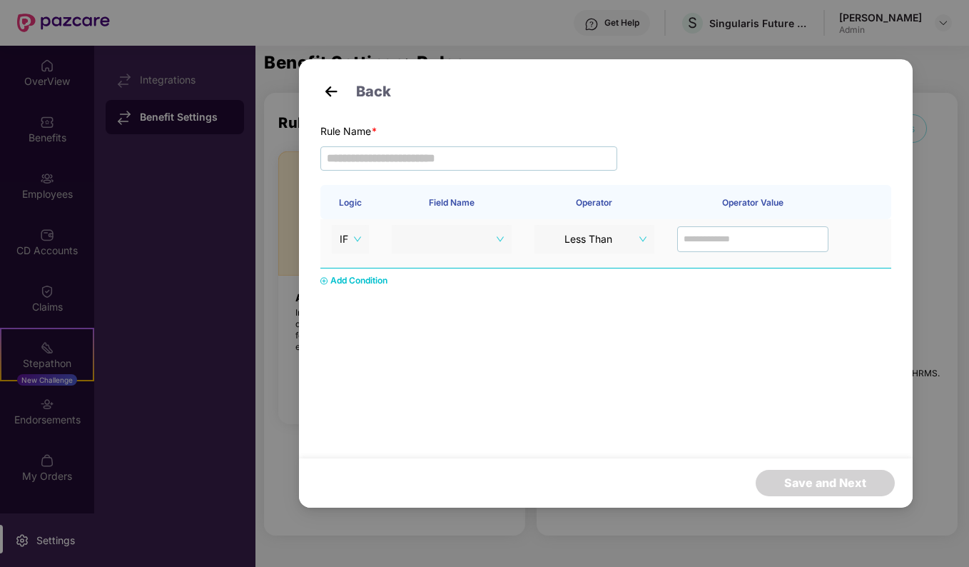
click at [730, 253] on td at bounding box center [753, 243] width 174 height 49
click at [357, 275] on div "Add Condition" at bounding box center [358, 281] width 57 height 14
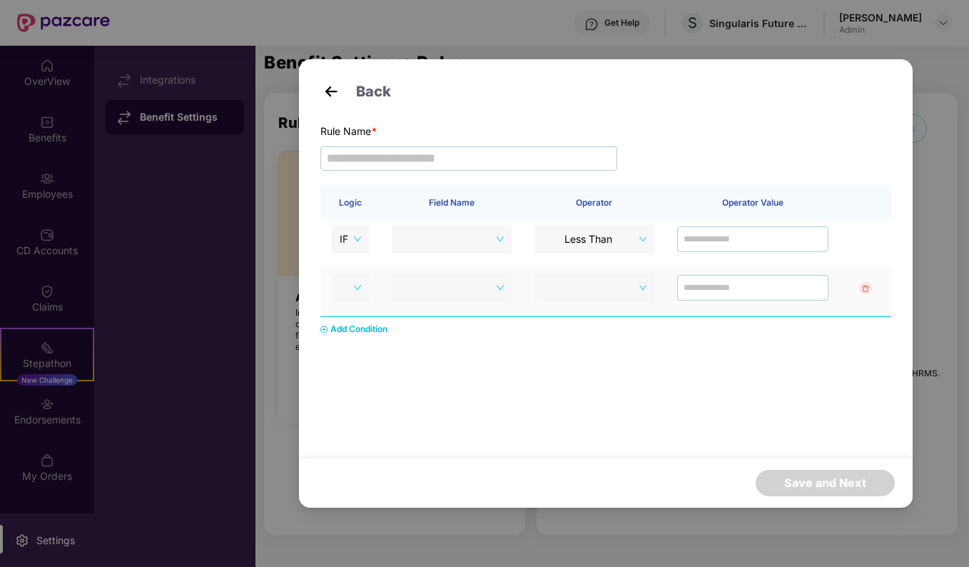
click at [477, 283] on span at bounding box center [452, 287] width 104 height 21
click at [684, 327] on div "Add Condition" at bounding box center [605, 326] width 571 height 20
click at [333, 97] on img at bounding box center [330, 91] width 21 height 21
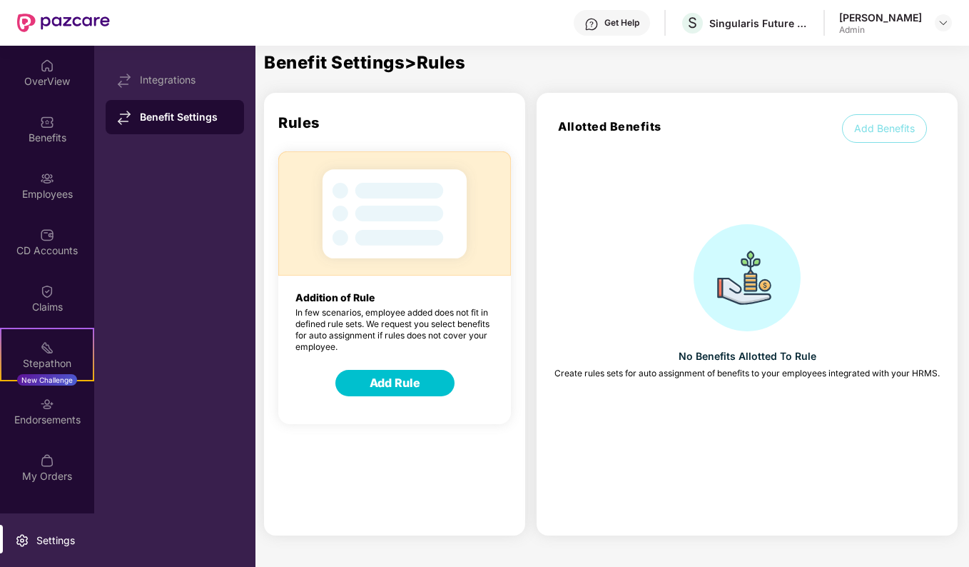
click at [44, 76] on div "OverView" at bounding box center [47, 81] width 94 height 14
